Goal: Information Seeking & Learning: Check status

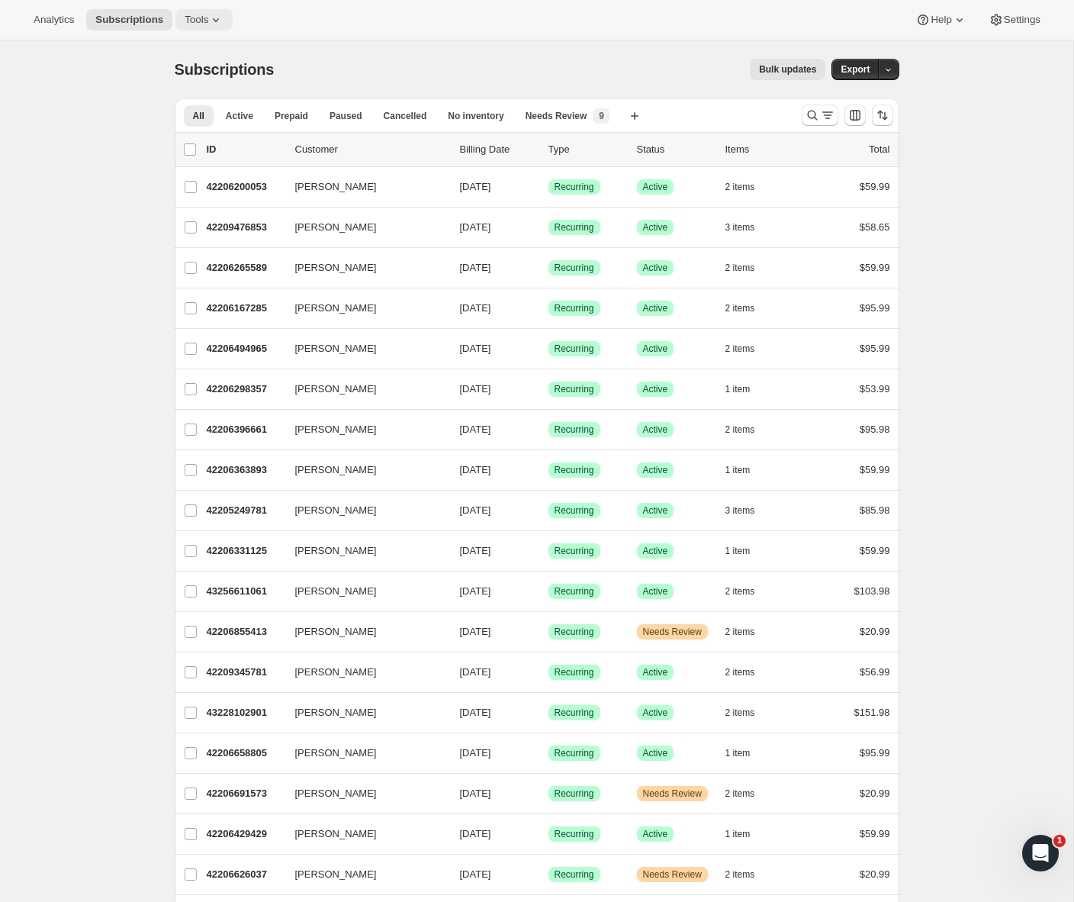
click at [204, 22] on span "Tools" at bounding box center [197, 20] width 24 height 12
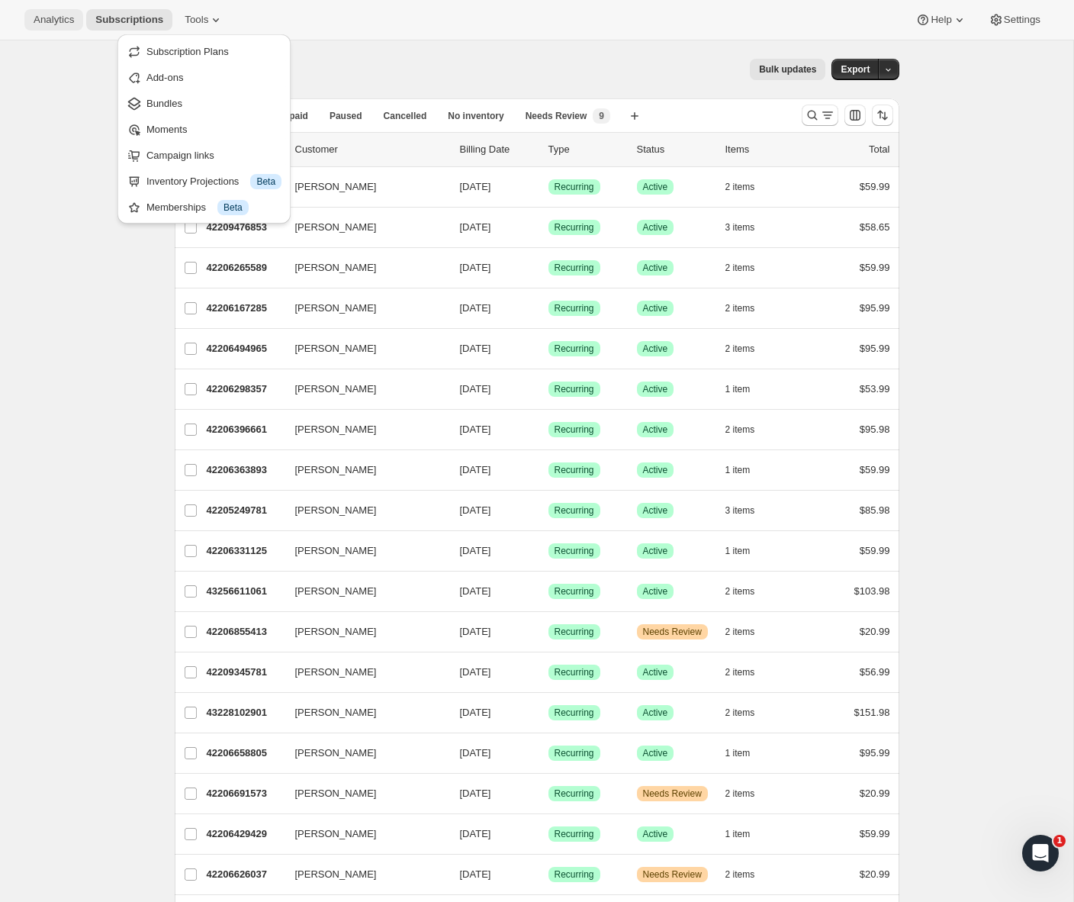
click at [44, 27] on button "Analytics" at bounding box center [53, 19] width 59 height 21
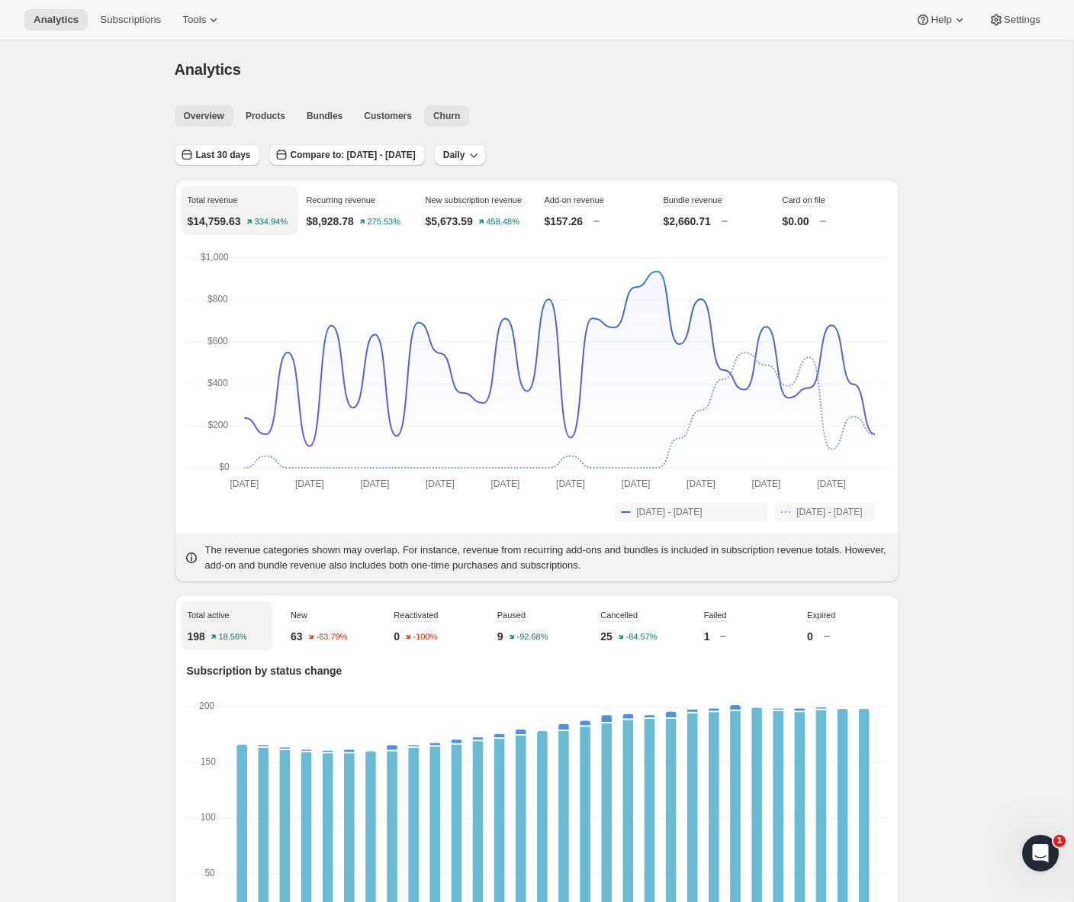
click at [457, 119] on span "Churn" at bounding box center [446, 116] width 27 height 12
